Goal: Task Accomplishment & Management: Complete application form

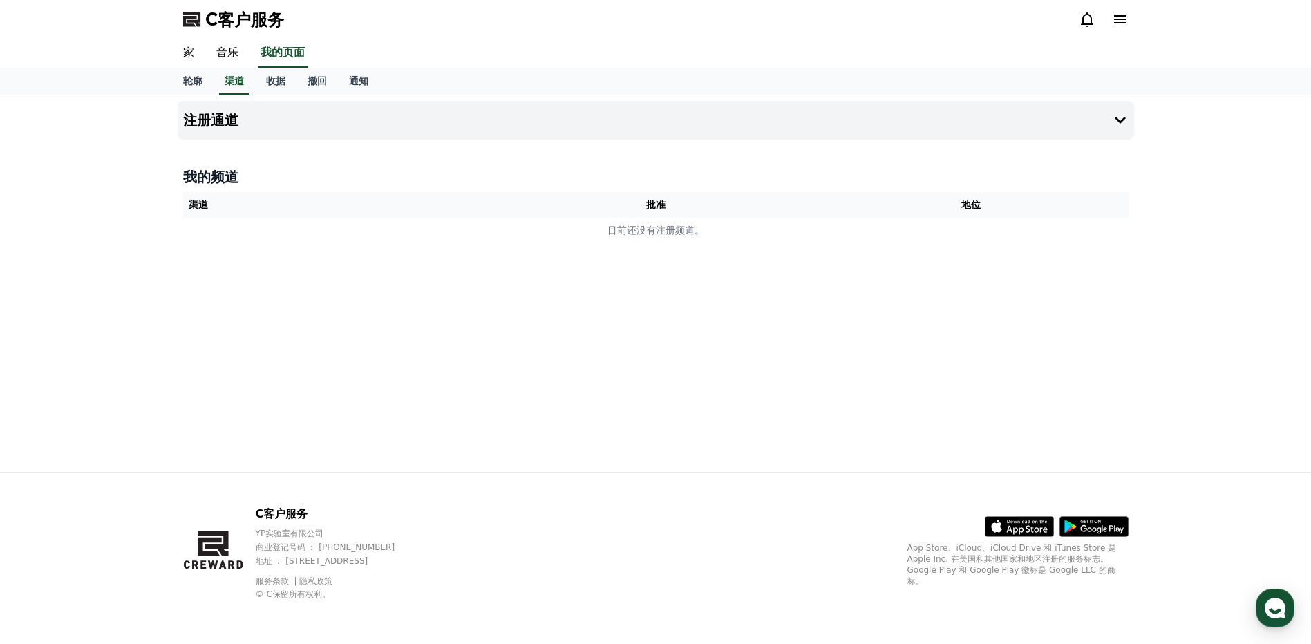
drag, startPoint x: 0, startPoint y: 0, endPoint x: 512, endPoint y: 291, distance: 588.9
click at [512, 291] on div "注册通道 我的频道 渠道 批准 地位 目前还没有注册频道。" at bounding box center [655, 283] width 967 height 377
click at [198, 196] on th "渠道" at bounding box center [340, 205] width 315 height 26
click at [204, 200] on font "渠道" at bounding box center [198, 204] width 19 height 11
click at [464, 338] on div "注册通道 我的频道 渠道 批准 地位 目前还没有注册频道。" at bounding box center [655, 283] width 967 height 377
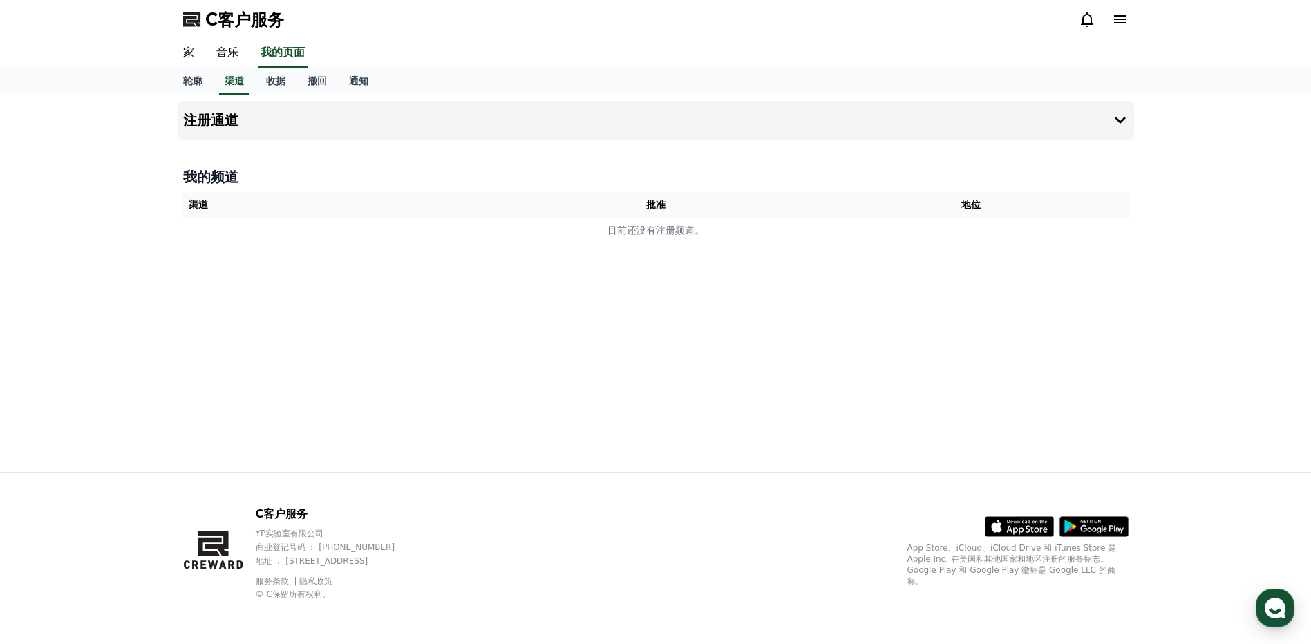
click at [480, 311] on div "注册通道 我的频道 渠道 批准 地位 目前还没有注册频道。" at bounding box center [655, 283] width 967 height 377
click at [1119, 122] on icon at bounding box center [1120, 120] width 11 height 7
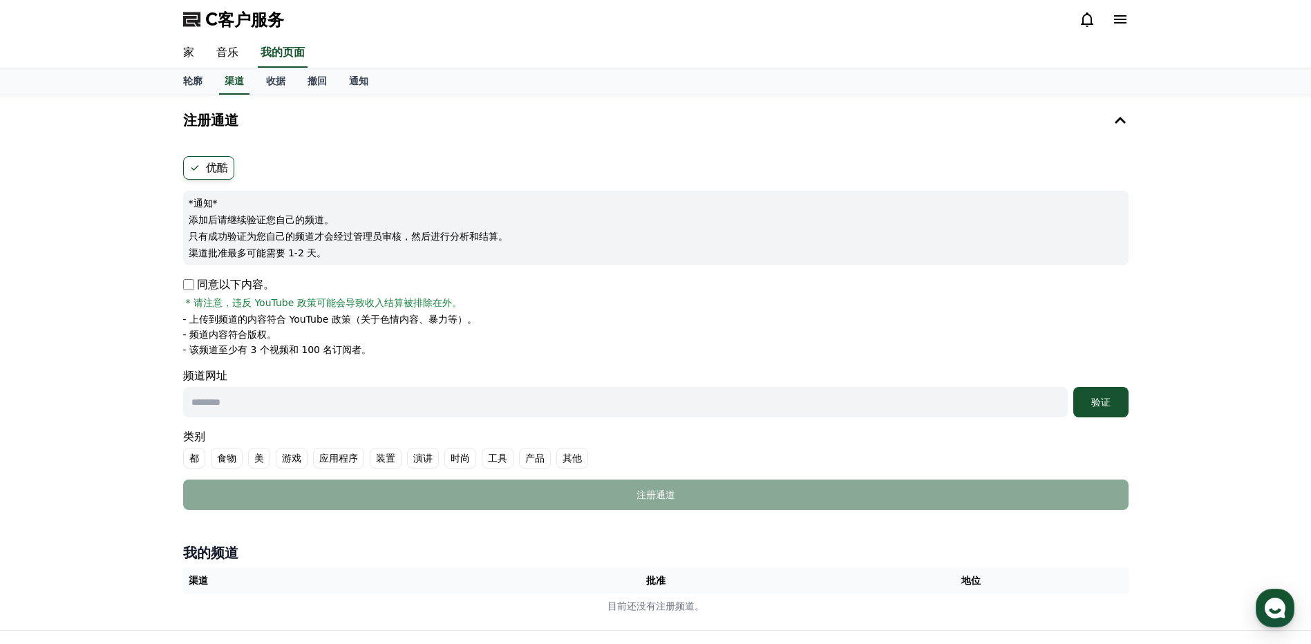
click at [1176, 266] on div "注册通道 优酷 *通知* 添加后请继续验证您自己的频道。 只有成功验证为您自己的频道才会经过管理员审核，然后进行分析和结算。 渠道批准最多可能需要 1-2 天…" at bounding box center [655, 362] width 1311 height 535
click at [1176, 236] on div "注册通道 优酷 *通知* 添加后请继续验证您自己的频道。 只有成功验证为您自己的频道才会经过管理员审核，然后进行分析和结算。 渠道批准最多可能需要 1-2 天…" at bounding box center [655, 362] width 1311 height 535
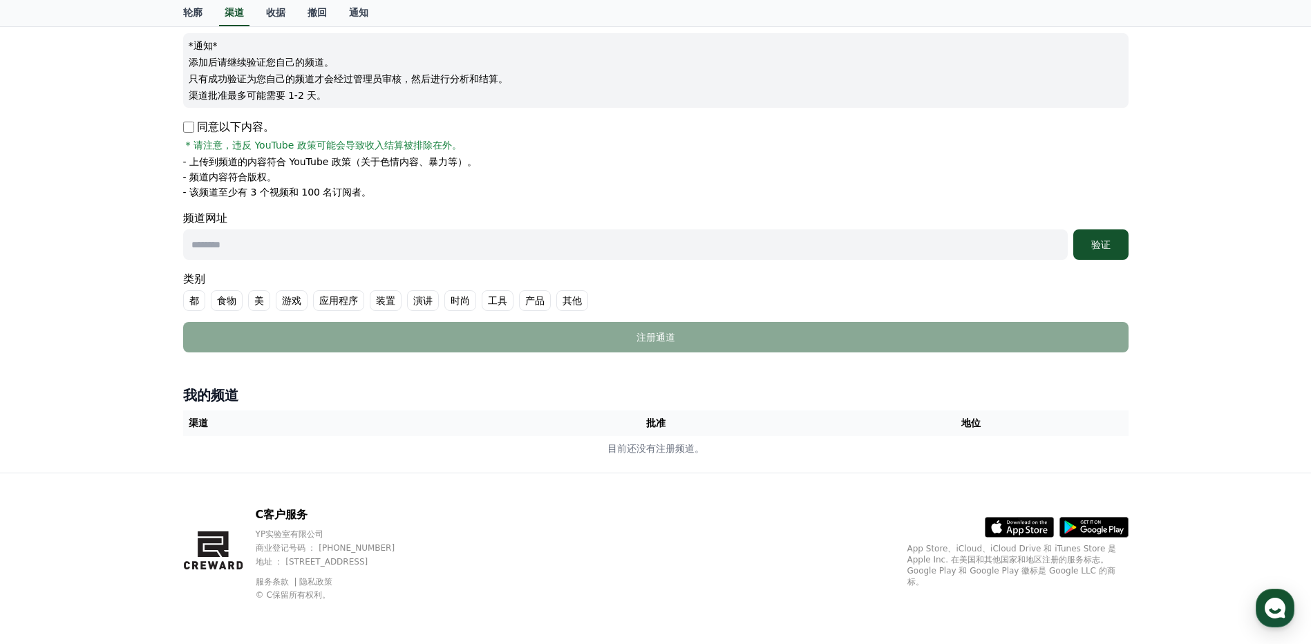
scroll to position [158, 0]
click at [1178, 352] on div "注册通道 优酷 *通知* 添加后请继续验证您自己的频道。 只有成功验证为您自己的频道才会经过管理员审核，然后进行分析和结算。 渠道批准最多可能需要 1-2 天…" at bounding box center [655, 204] width 1311 height 535
click at [384, 242] on input "text" at bounding box center [625, 244] width 885 height 30
paste input "**********"
type input "**********"
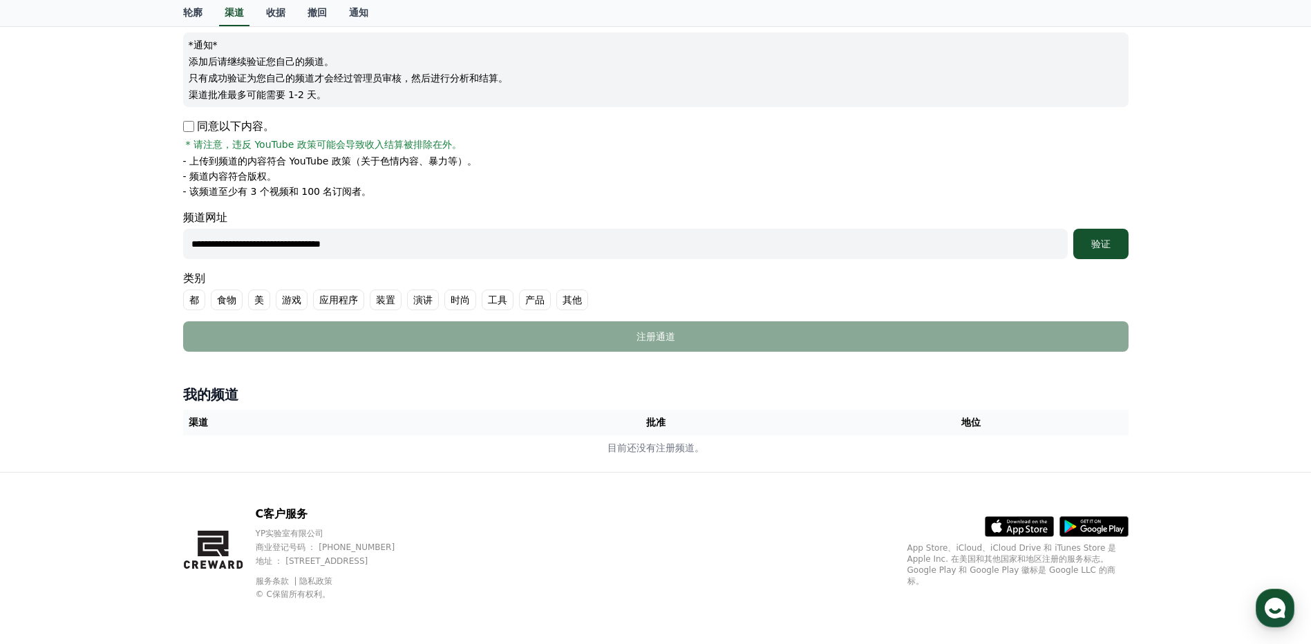
click at [1102, 239] on font "验证" at bounding box center [1100, 243] width 19 height 11
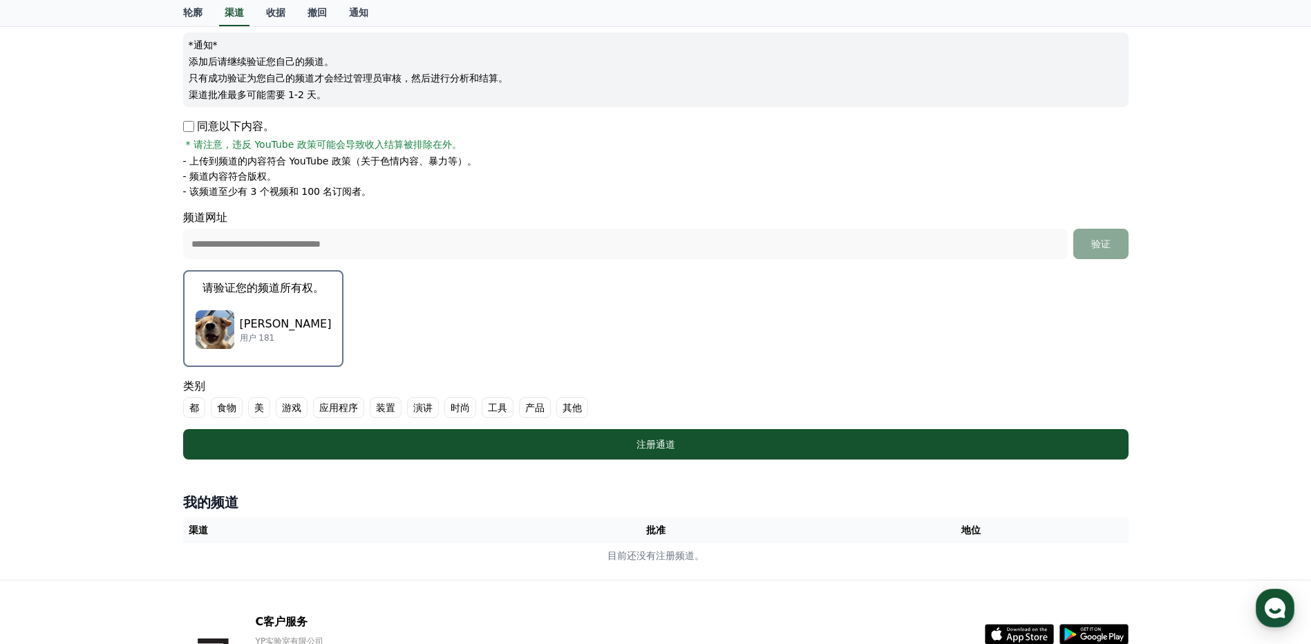
click at [260, 304] on div "克里格·桑托罗 用户 181" at bounding box center [264, 329] width 136 height 55
click at [214, 321] on div "**********" at bounding box center [656, 204] width 956 height 522
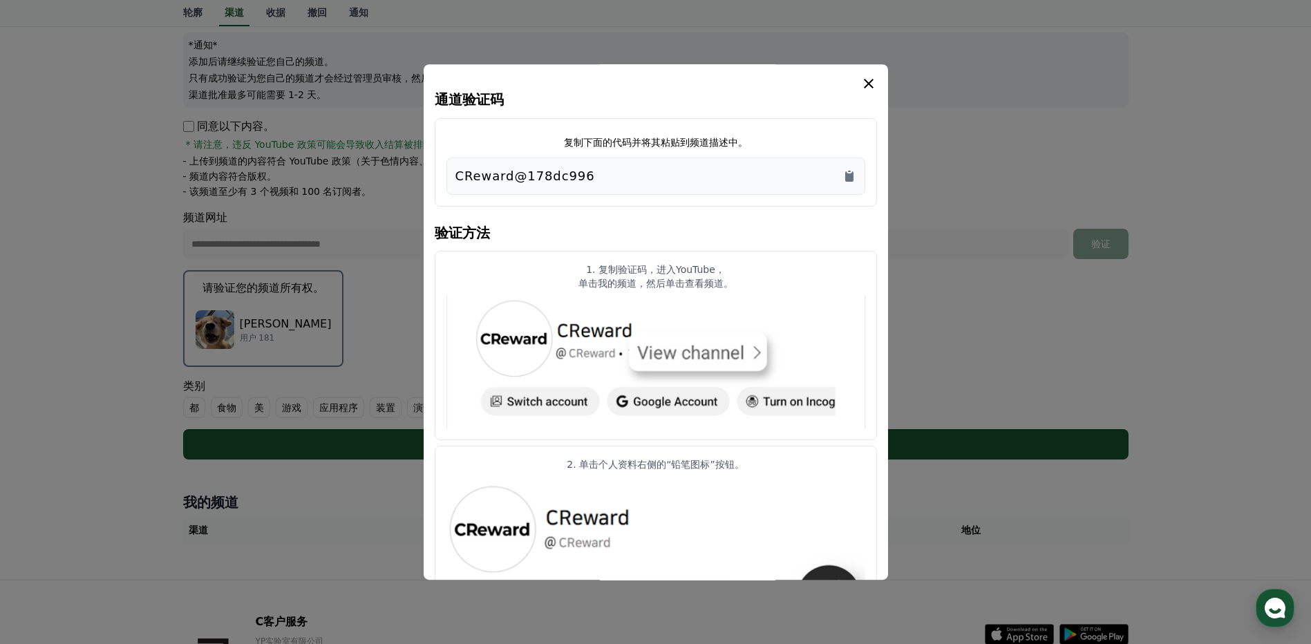
click at [846, 172] on icon "复制到剪贴板" at bounding box center [849, 176] width 8 height 10
click at [866, 79] on icon "模 态" at bounding box center [868, 83] width 17 height 17
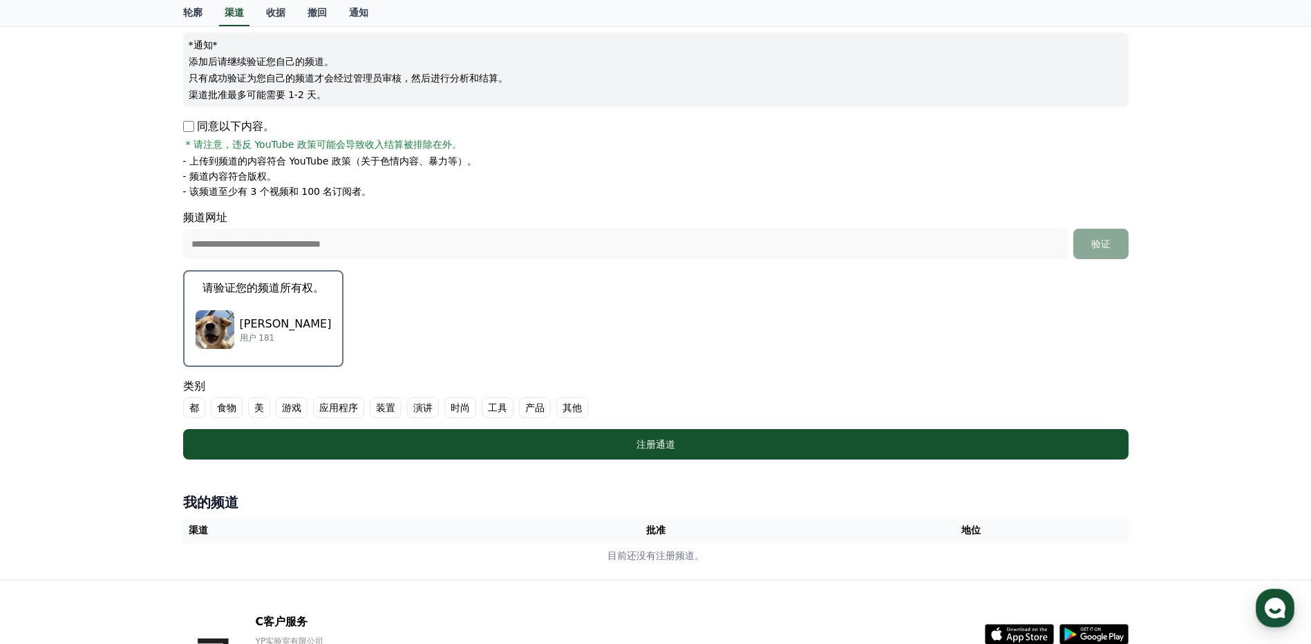
click at [724, 440] on div "注册通道" at bounding box center [656, 444] width 890 height 14
click at [569, 406] on font "其他" at bounding box center [572, 408] width 19 height 14
click at [652, 442] on font "注册通道" at bounding box center [655, 444] width 39 height 11
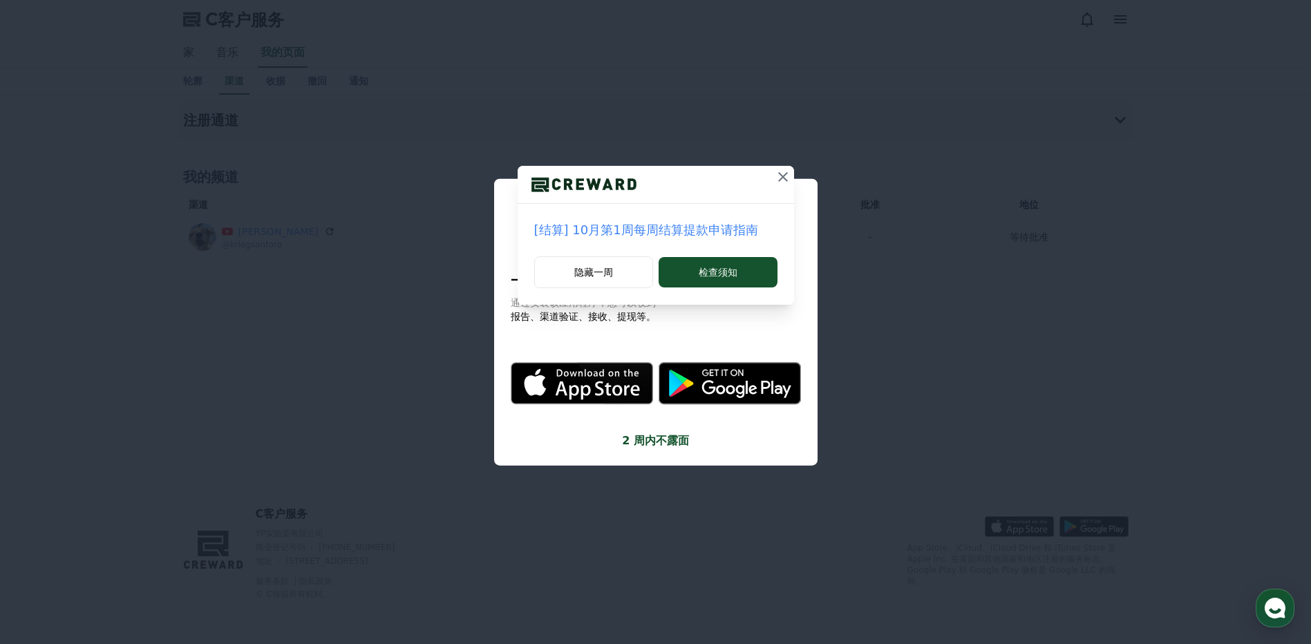
click at [779, 173] on icon at bounding box center [783, 177] width 10 height 10
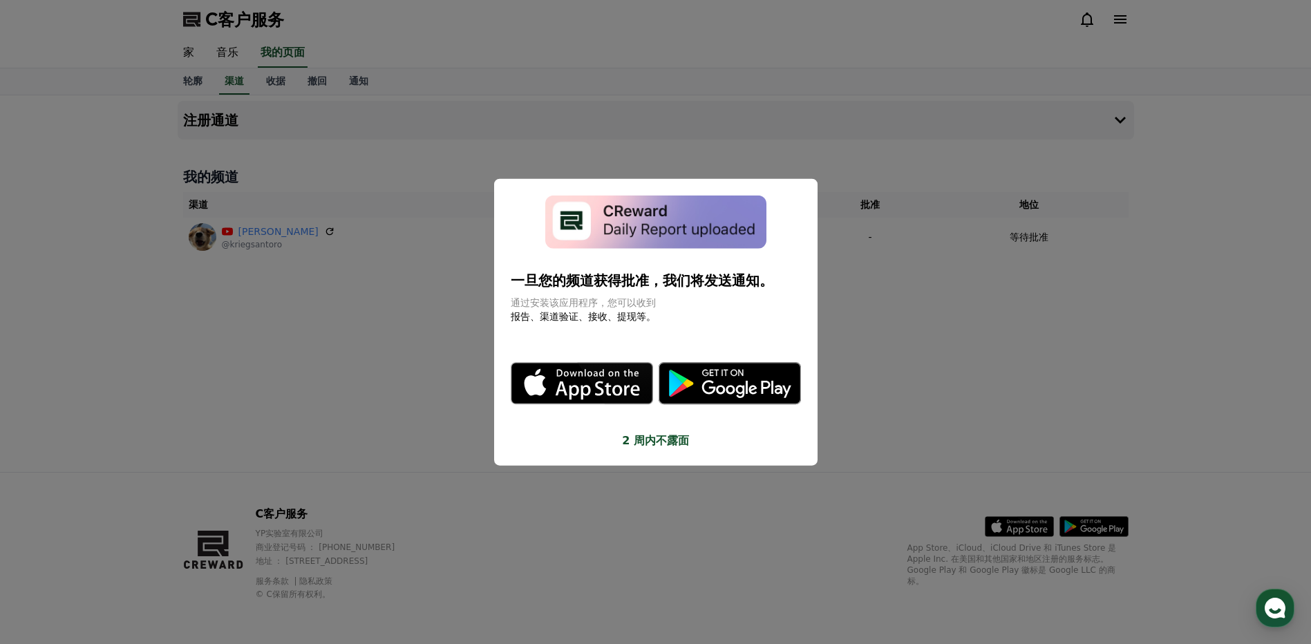
click at [898, 296] on button "关闭模态" at bounding box center [655, 322] width 1311 height 644
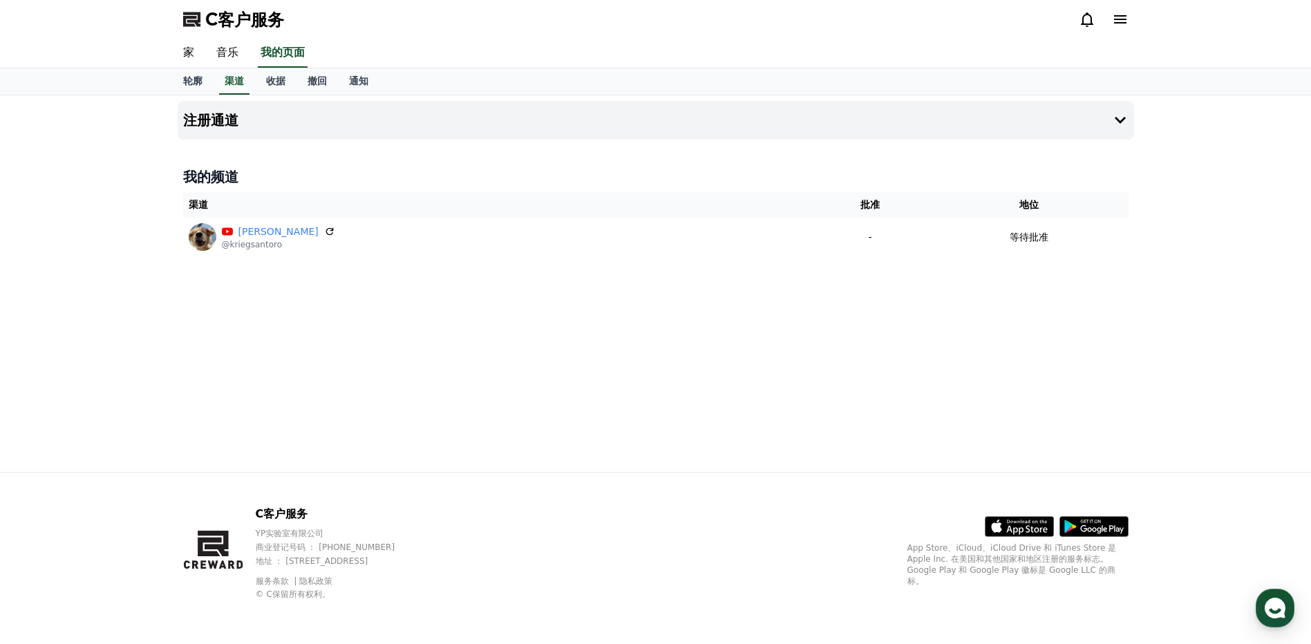
click at [1111, 111] on button "注册通道" at bounding box center [656, 120] width 956 height 39
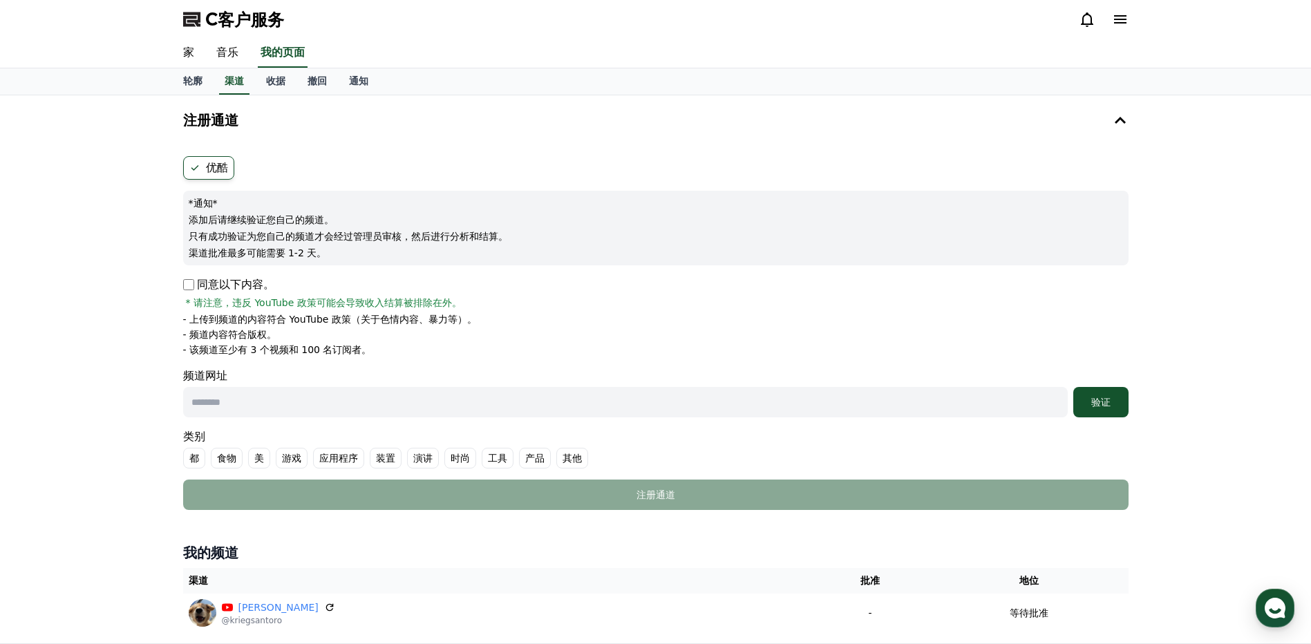
click at [284, 399] on input "text" at bounding box center [625, 402] width 885 height 30
paste input "**********"
type input "**********"
click at [1091, 401] on font "验证" at bounding box center [1100, 402] width 19 height 11
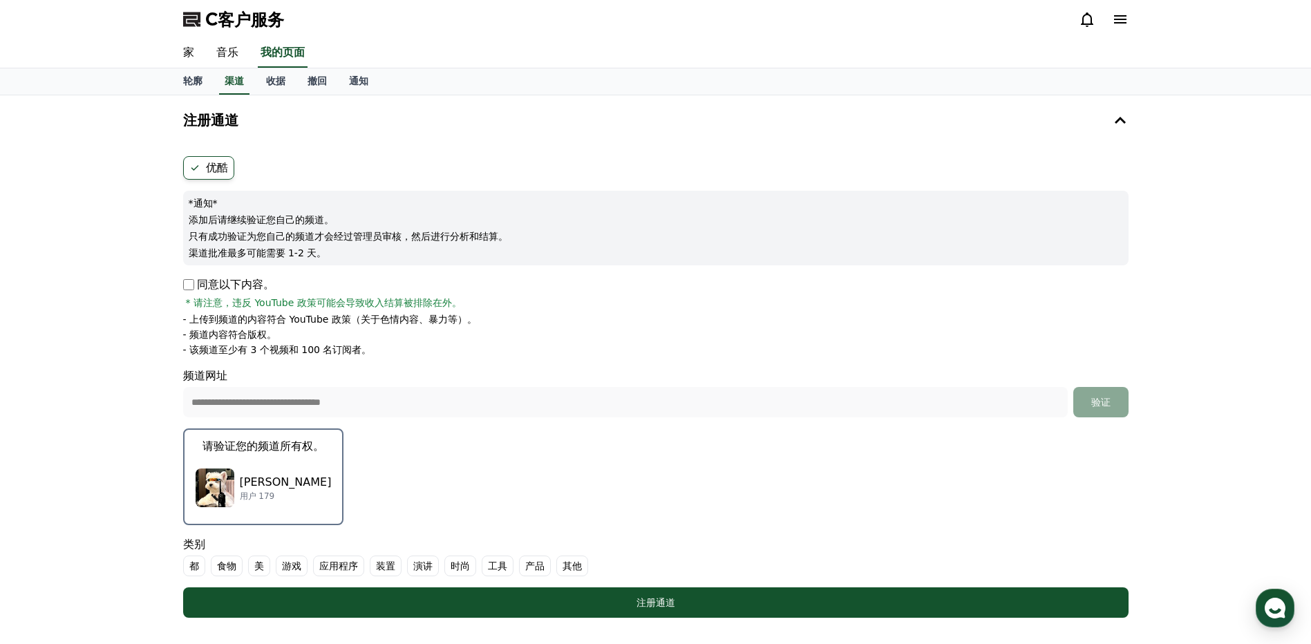
click at [262, 481] on p "[PERSON_NAME]" at bounding box center [286, 482] width 92 height 17
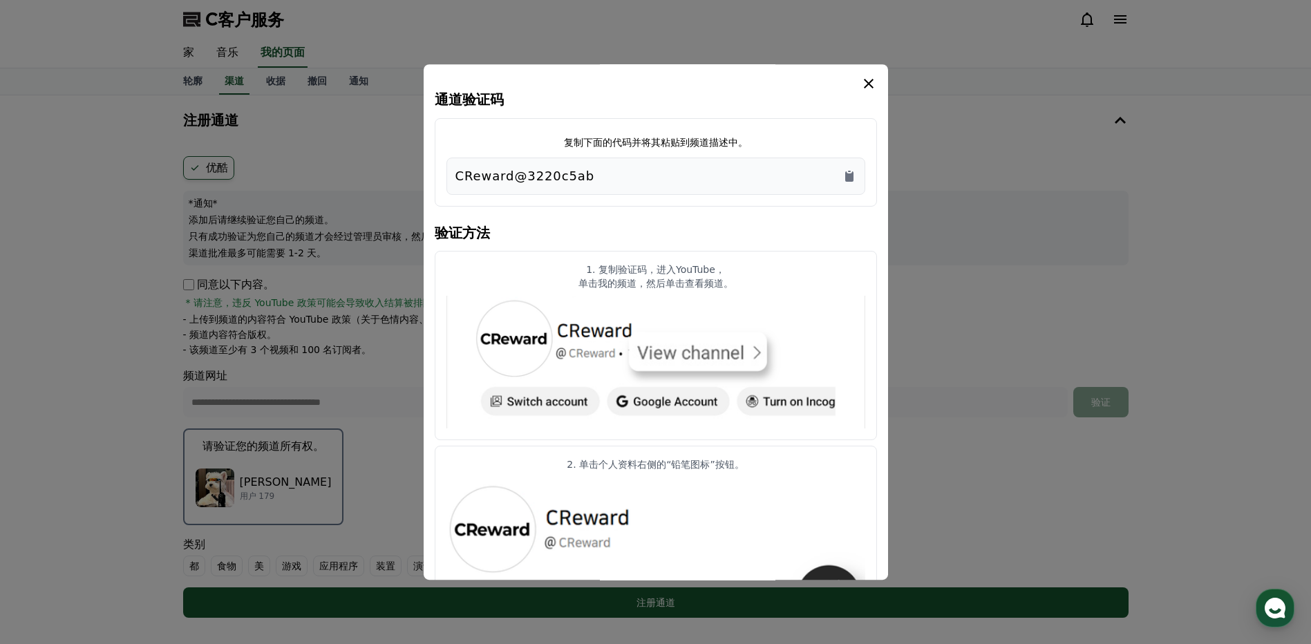
click at [849, 174] on icon "复制到剪贴板" at bounding box center [849, 176] width 8 height 10
click at [865, 81] on icon "模 态" at bounding box center [869, 84] width 10 height 10
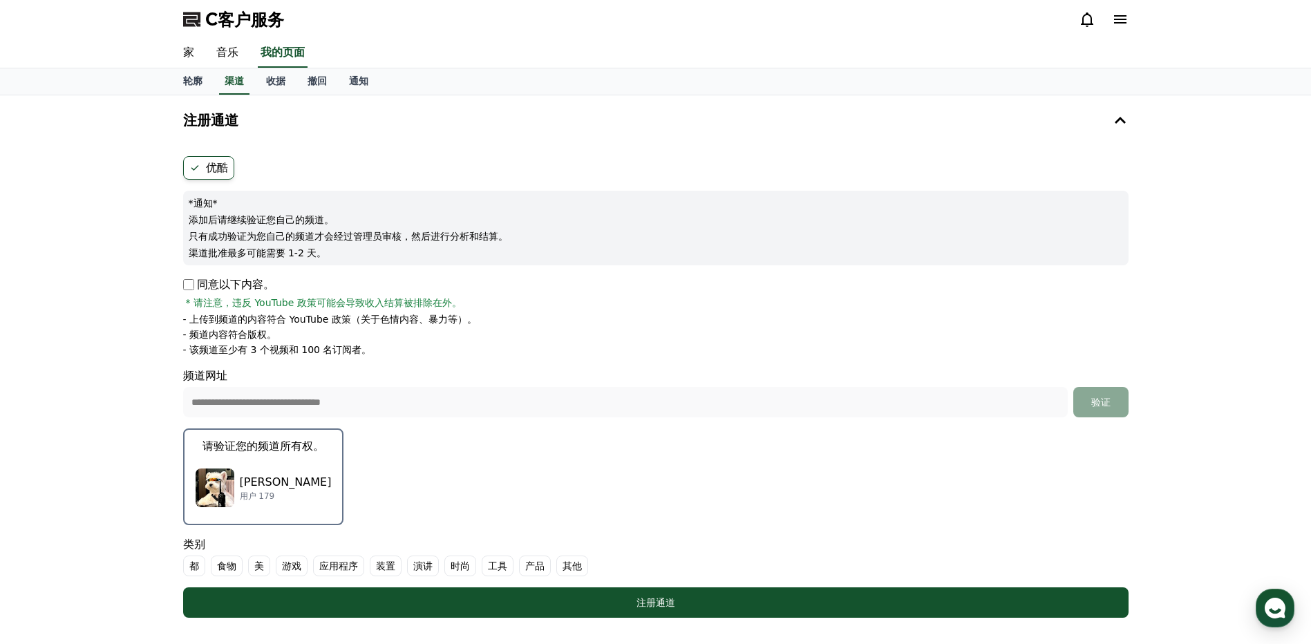
click at [267, 475] on p "[PERSON_NAME]" at bounding box center [286, 482] width 92 height 17
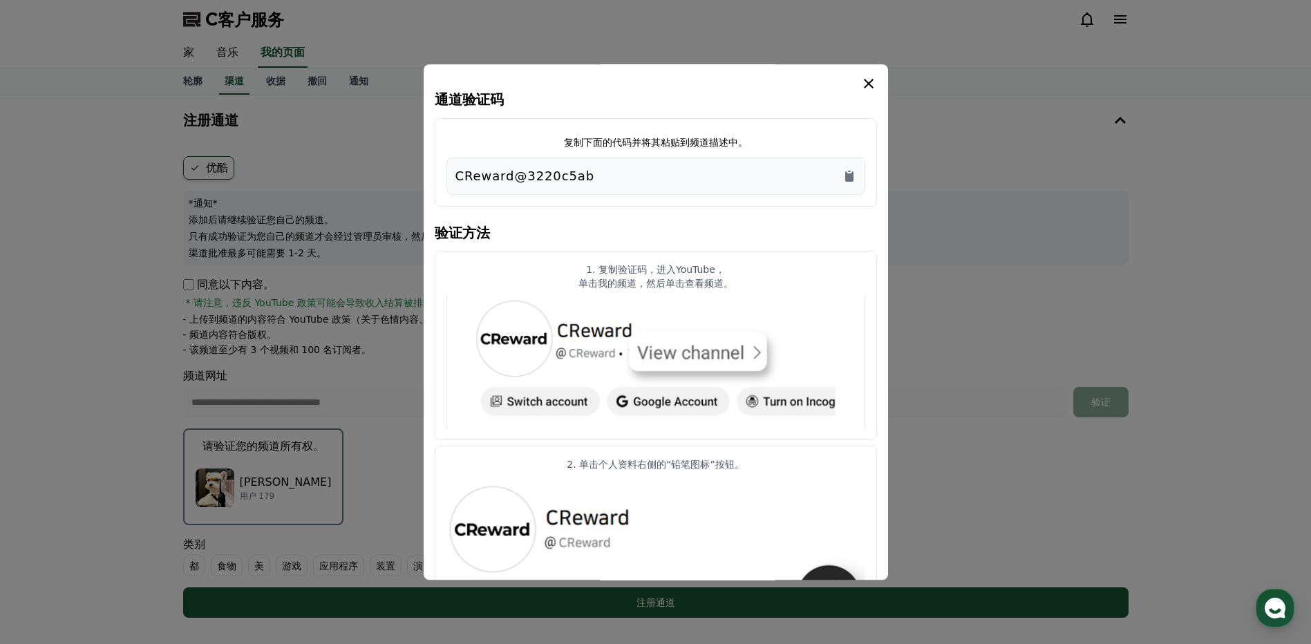
click at [849, 174] on icon "复制到剪贴板" at bounding box center [849, 176] width 8 height 10
